Goal: Check status: Check status

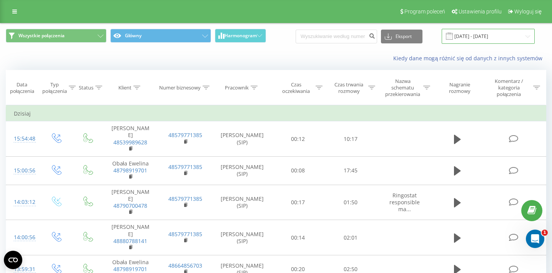
click at [478, 41] on input "20.08.2025 - 20.08.2025" at bounding box center [488, 36] width 93 height 15
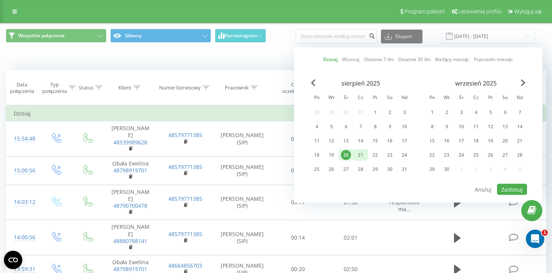
click at [355, 154] on div "21" at bounding box center [360, 155] width 10 height 10
click at [505, 187] on button "Zastosuj" at bounding box center [512, 189] width 30 height 11
type input "[DATE] - [DATE]"
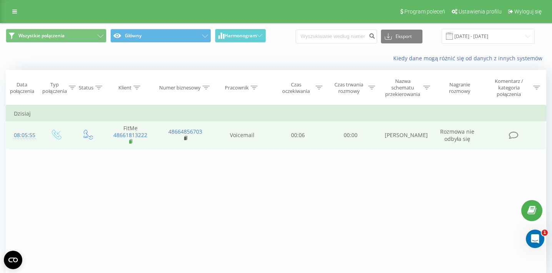
click at [130, 142] on rect at bounding box center [130, 141] width 2 height 3
